Goal: Transaction & Acquisition: Book appointment/travel/reservation

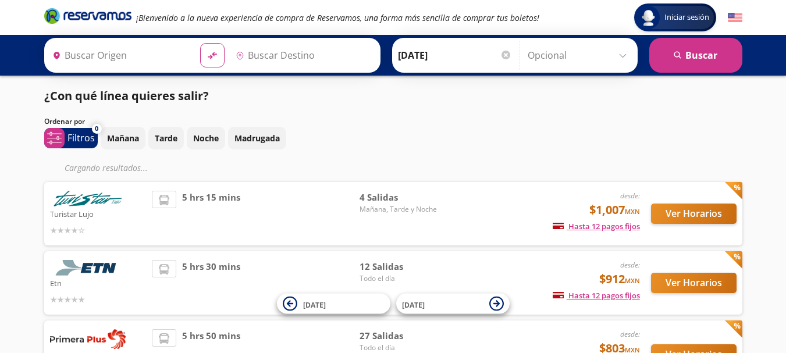
type input "[GEOGRAPHIC_DATA], [GEOGRAPHIC_DATA]"
click at [212, 59] on icon "material-symbols:compare-arrows-rounded" at bounding box center [212, 55] width 10 height 11
type input "[GEOGRAPHIC_DATA], [GEOGRAPHIC_DATA]"
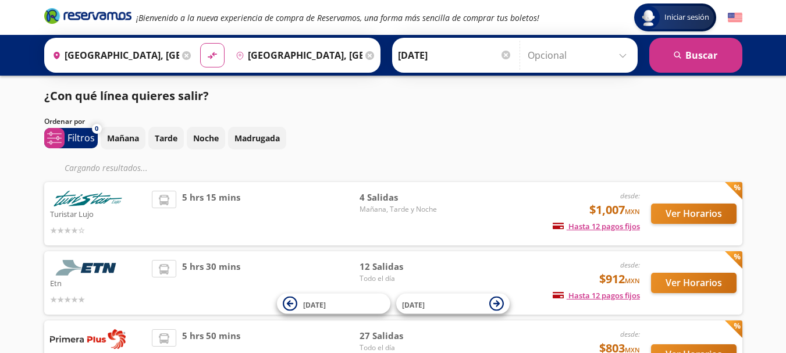
click at [365, 55] on icon at bounding box center [369, 55] width 9 height 9
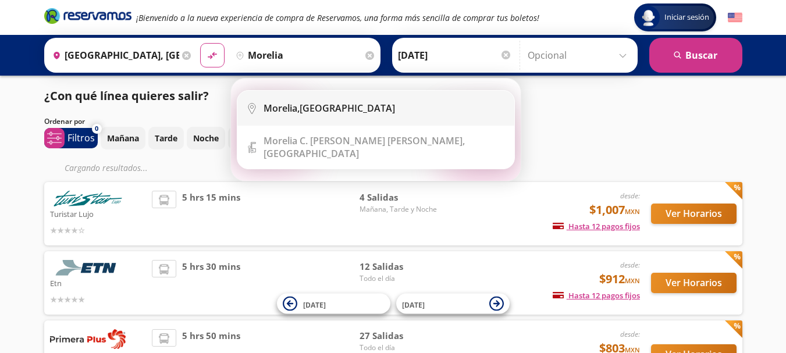
click at [295, 110] on b "Morelia," at bounding box center [282, 108] width 36 height 13
type input "[GEOGRAPHIC_DATA], [GEOGRAPHIC_DATA]"
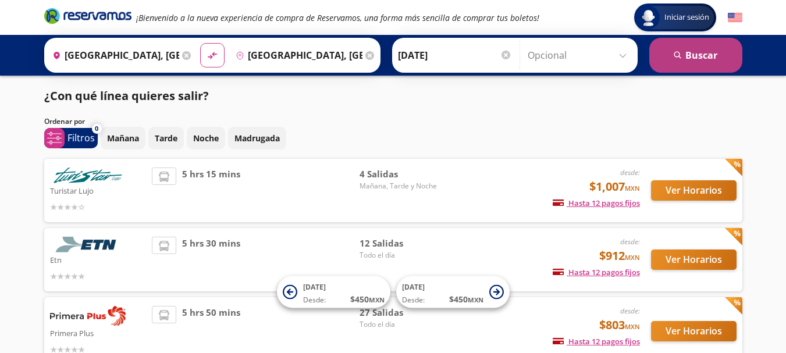
click at [676, 54] on icon "search" at bounding box center [678, 55] width 9 height 9
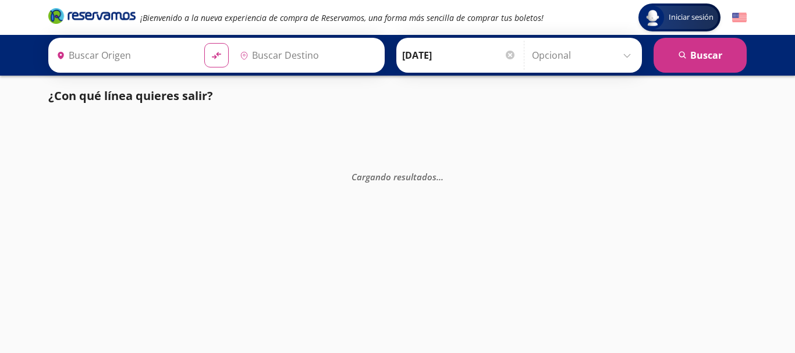
type input "[GEOGRAPHIC_DATA], [GEOGRAPHIC_DATA]"
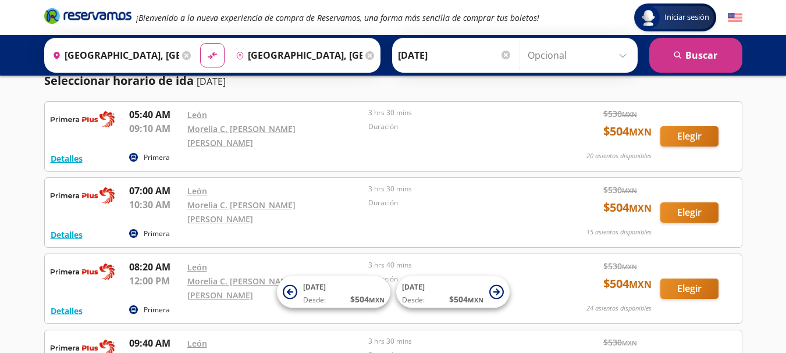
scroll to position [58, 0]
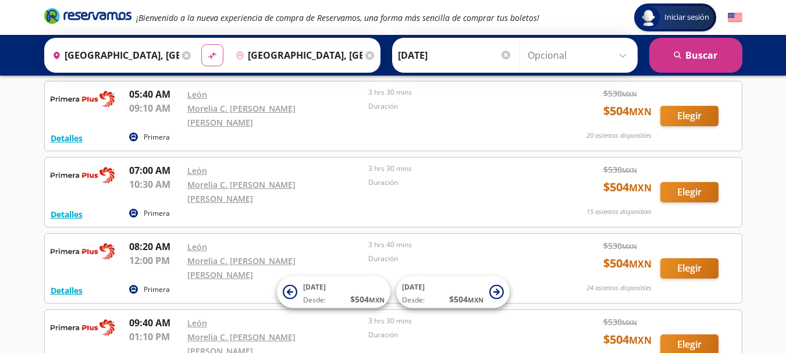
click at [209, 57] on icon at bounding box center [212, 55] width 8 height 6
type input "[GEOGRAPHIC_DATA], [GEOGRAPHIC_DATA]"
click at [367, 58] on icon at bounding box center [369, 55] width 9 height 9
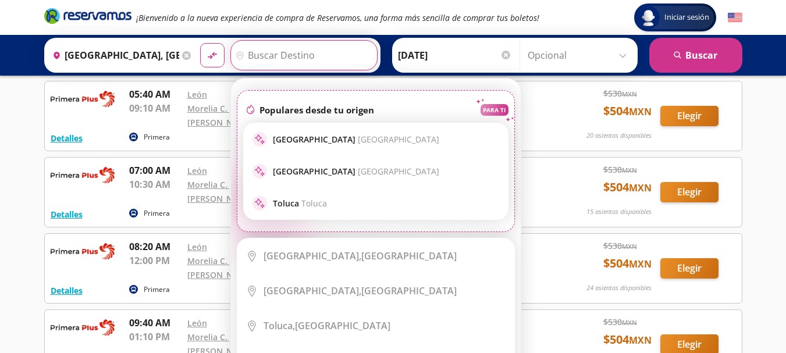
drag, startPoint x: 315, startPoint y: 143, endPoint x: 336, endPoint y: 135, distance: 22.3
click at [315, 143] on p "[GEOGRAPHIC_DATA] [GEOGRAPHIC_DATA]" at bounding box center [356, 139] width 166 height 11
type input "[GEOGRAPHIC_DATA], [GEOGRAPHIC_DATA]"
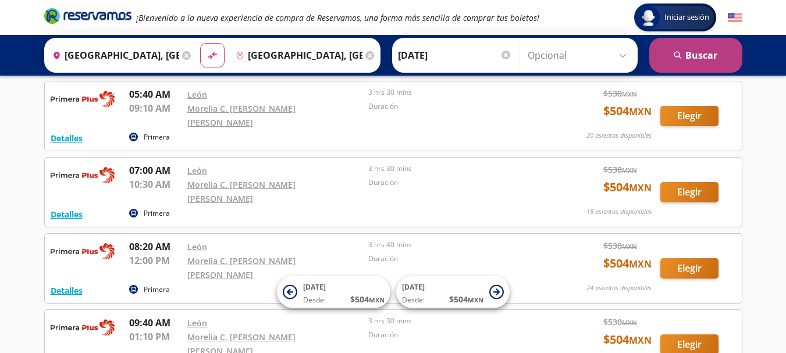
click at [733, 60] on button "search [GEOGRAPHIC_DATA]" at bounding box center [695, 55] width 93 height 35
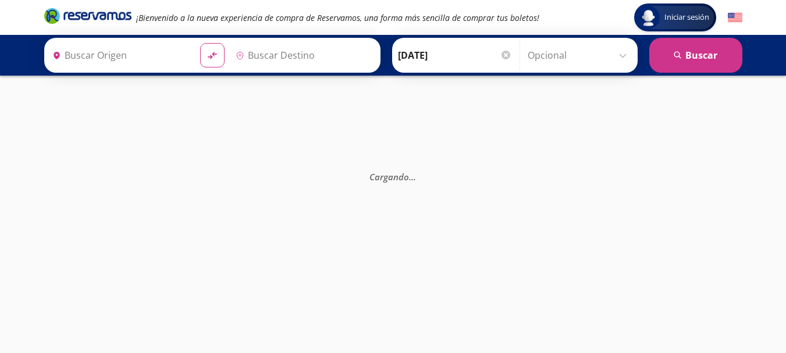
type input "[GEOGRAPHIC_DATA], [GEOGRAPHIC_DATA]"
